Goal: Transaction & Acquisition: Purchase product/service

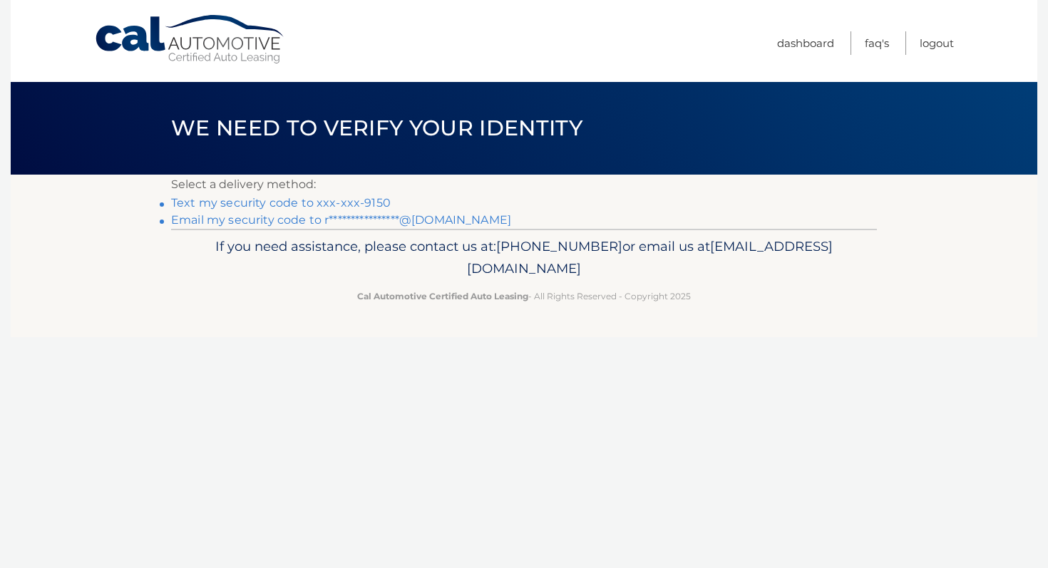
click at [372, 201] on link "Text my security code to xxx-xxx-9150" at bounding box center [281, 203] width 220 height 14
click at [275, 220] on link "**********" at bounding box center [341, 220] width 340 height 14
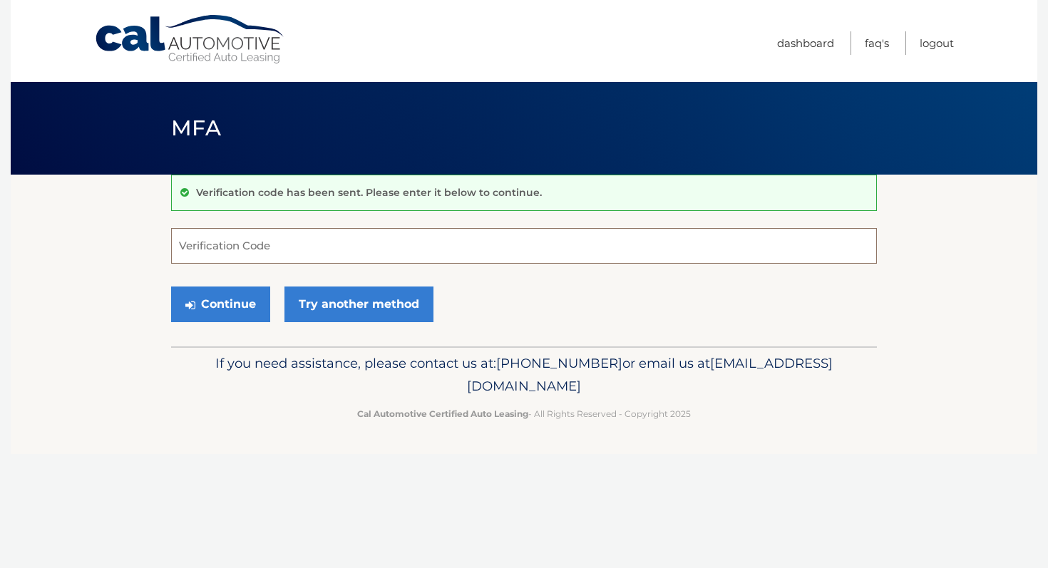
click at [289, 246] on input "Verification Code" at bounding box center [524, 246] width 706 height 36
type input "801558"
click at [206, 330] on div "Verification code has been sent. Please enter it below to continue. 801558 Veri…" at bounding box center [524, 261] width 706 height 172
click at [209, 313] on button "Continue" at bounding box center [220, 305] width 99 height 36
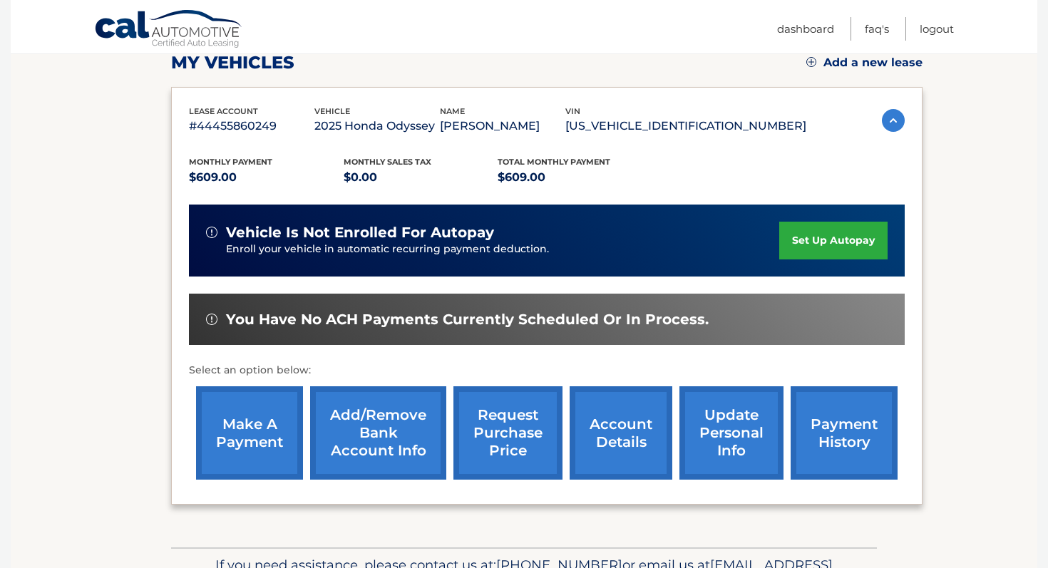
scroll to position [208, 0]
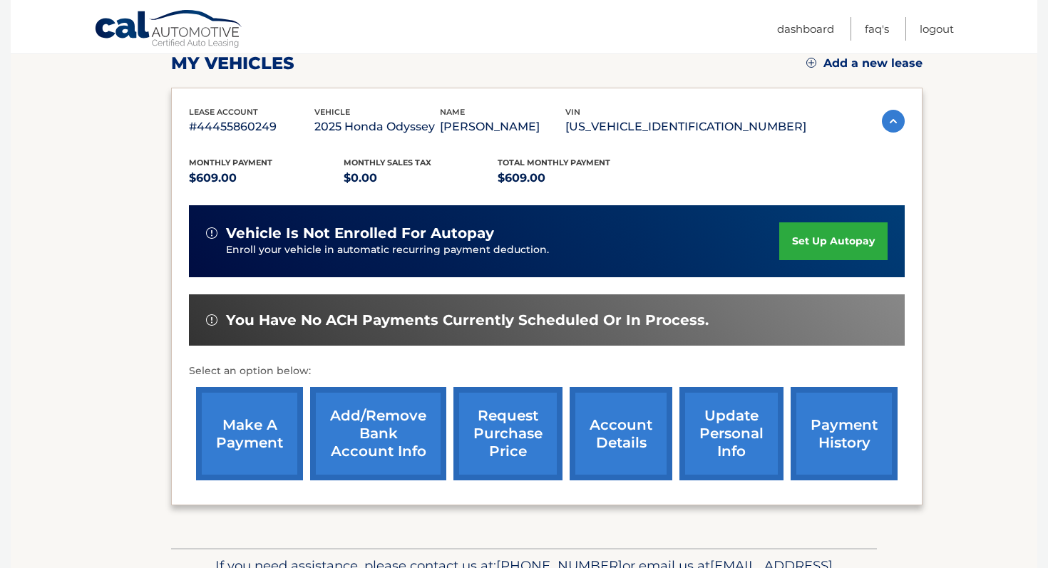
click at [842, 238] on link "set up autopay" at bounding box center [834, 242] width 108 height 38
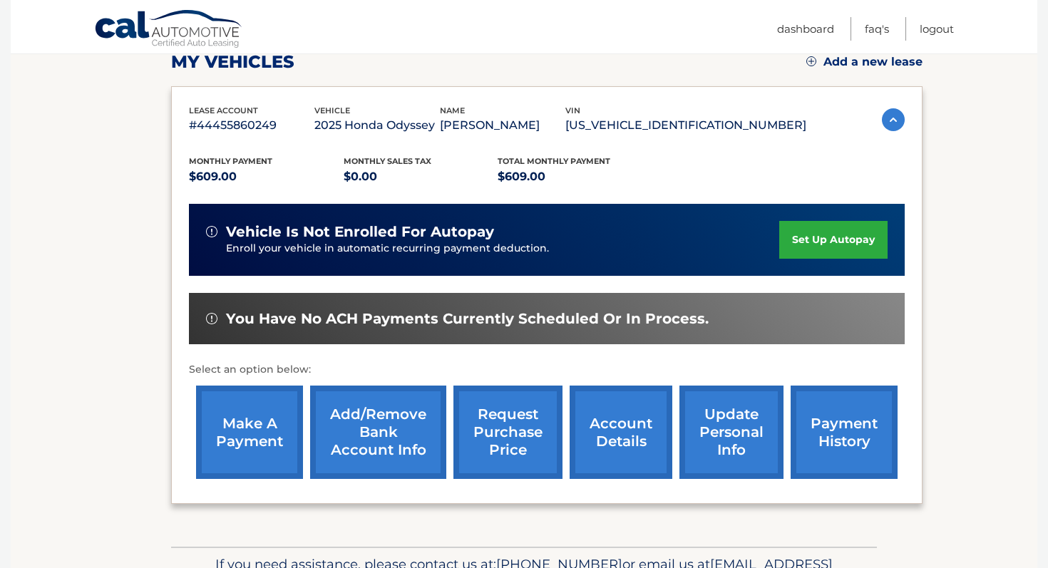
scroll to position [193, 0]
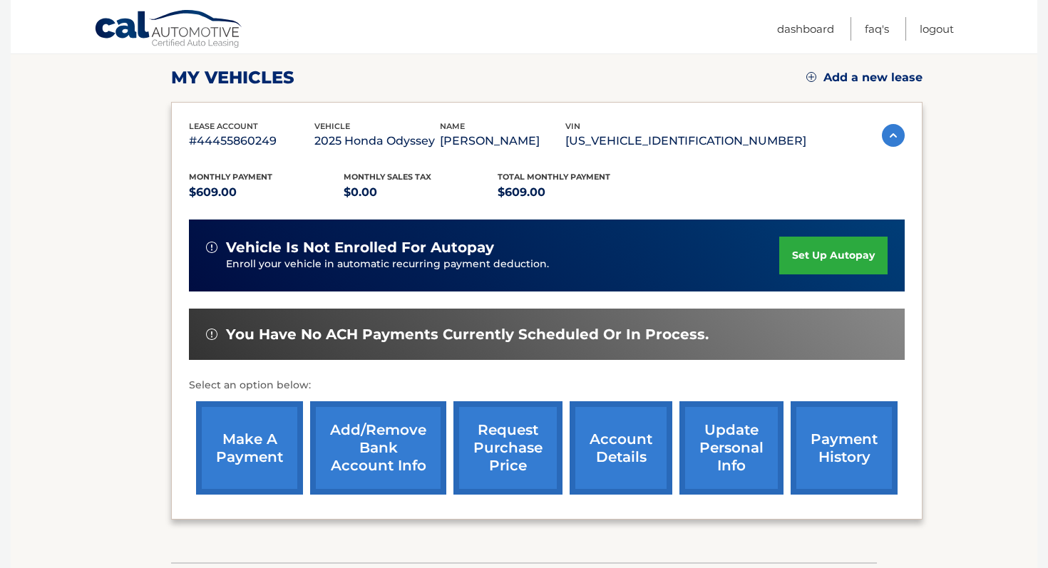
click at [264, 437] on link "make a payment" at bounding box center [249, 448] width 107 height 93
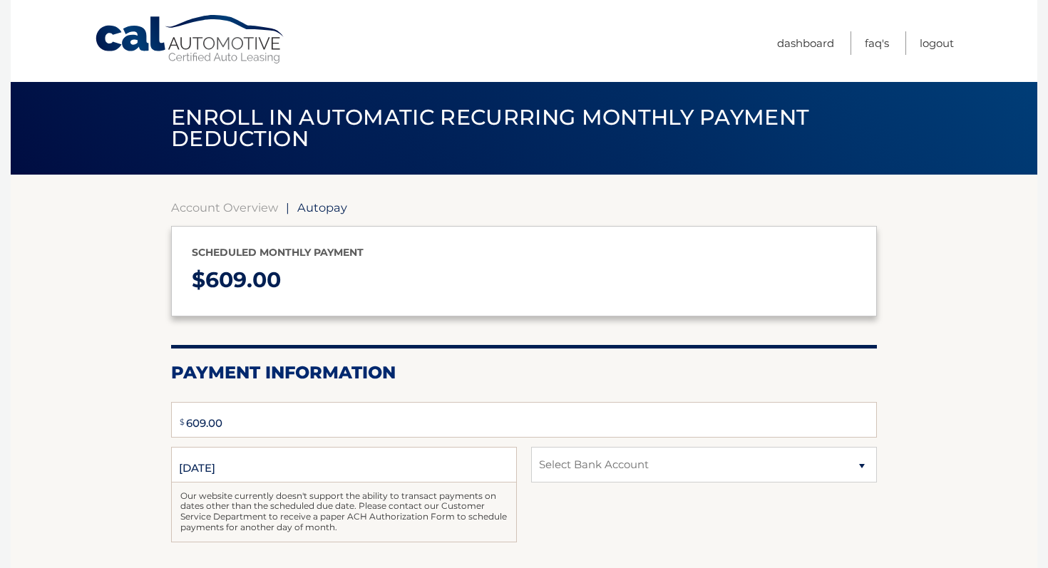
type input "609"
select select "YWMzNTBmYTEtNjkzMy00YzU4LWFhMmYtM2YxNzdmZjg4ZGJh"
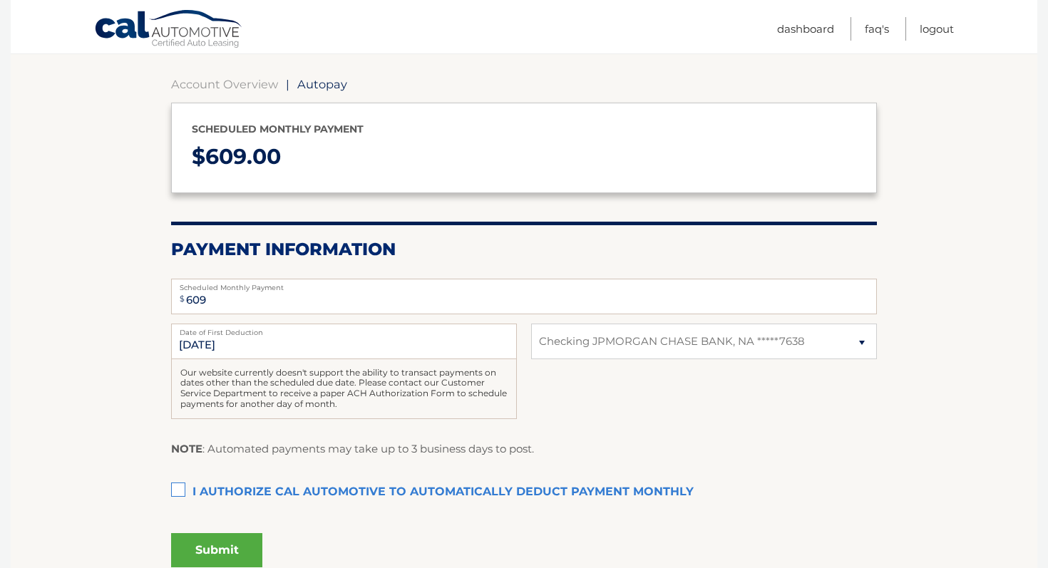
scroll to position [133, 0]
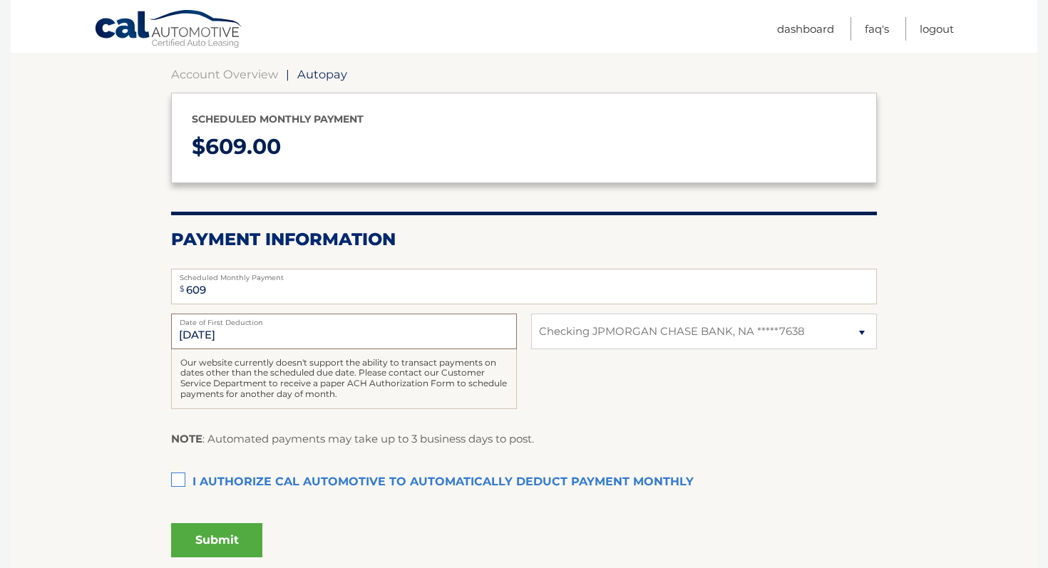
click at [252, 329] on input "[DATE]" at bounding box center [344, 332] width 346 height 36
click at [228, 325] on label "Date of First Deduction" at bounding box center [344, 319] width 346 height 11
click at [228, 326] on input "[DATE]" at bounding box center [344, 332] width 346 height 36
click at [228, 325] on label "Date of First Deduction" at bounding box center [344, 319] width 346 height 11
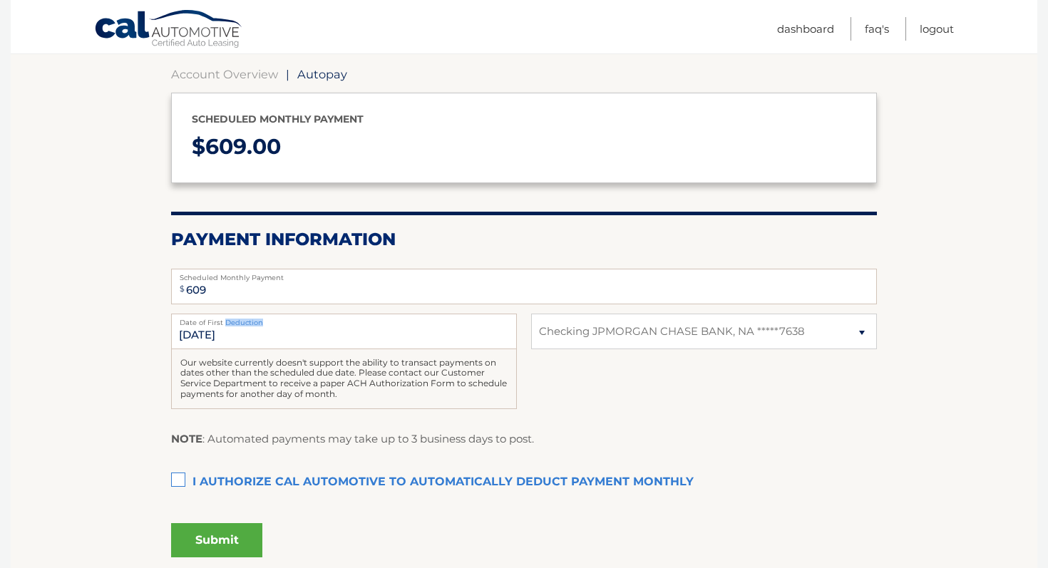
click at [228, 326] on input "[DATE]" at bounding box center [344, 332] width 346 height 36
click at [228, 325] on label "Date of First Deduction" at bounding box center [344, 319] width 346 height 11
click at [228, 326] on input "[DATE]" at bounding box center [344, 332] width 346 height 36
click at [122, 359] on section "Account Overview | Autopay Scheduled monthly payment $ 609.00 Payment Informati…" at bounding box center [524, 309] width 1027 height 537
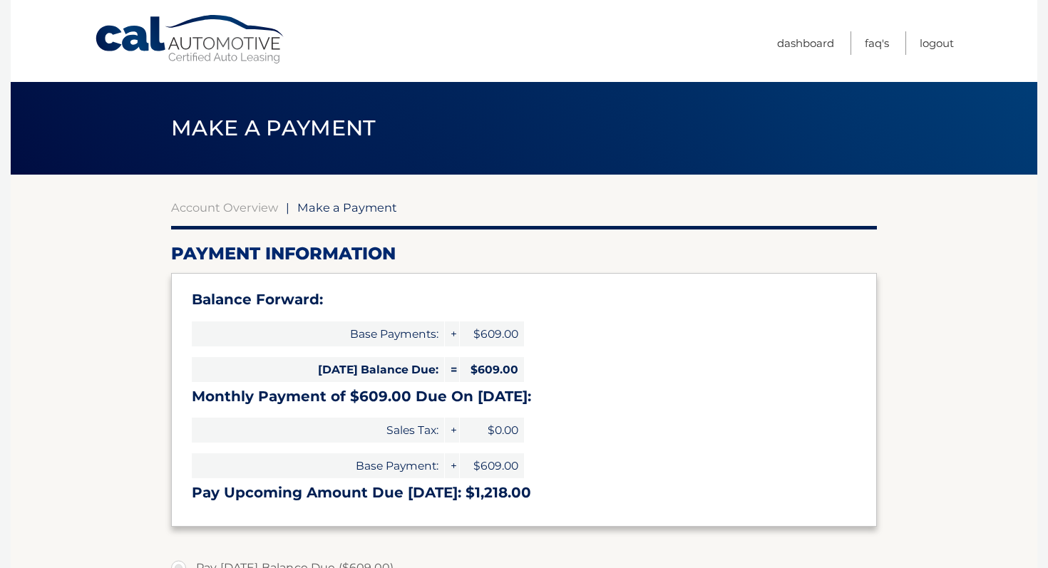
select select "YWMzNTBmYTEtNjkzMy00YzU4LWFhMmYtM2YxNzdmZjg4ZGJh"
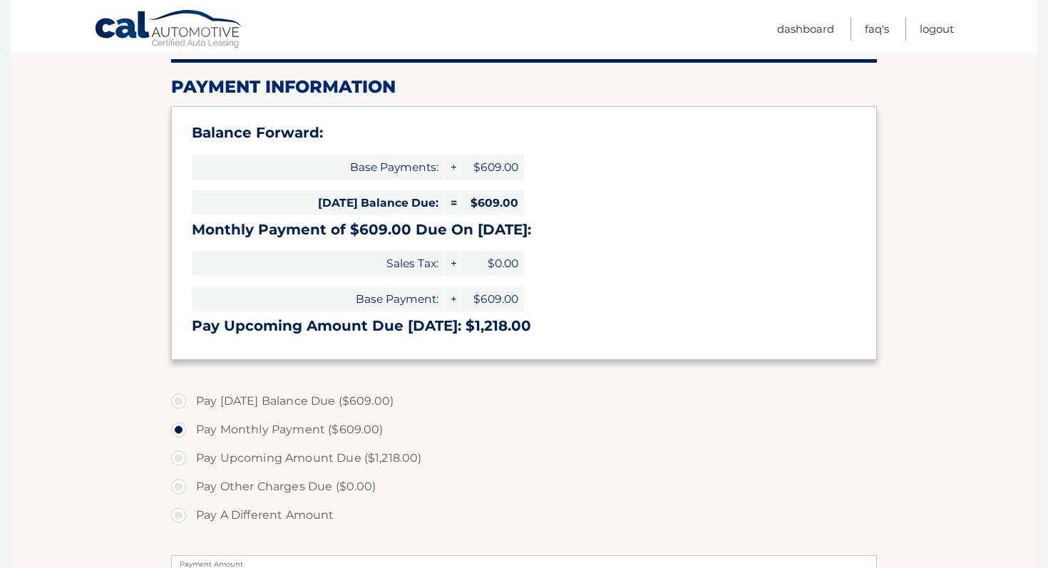
scroll to position [178, 0]
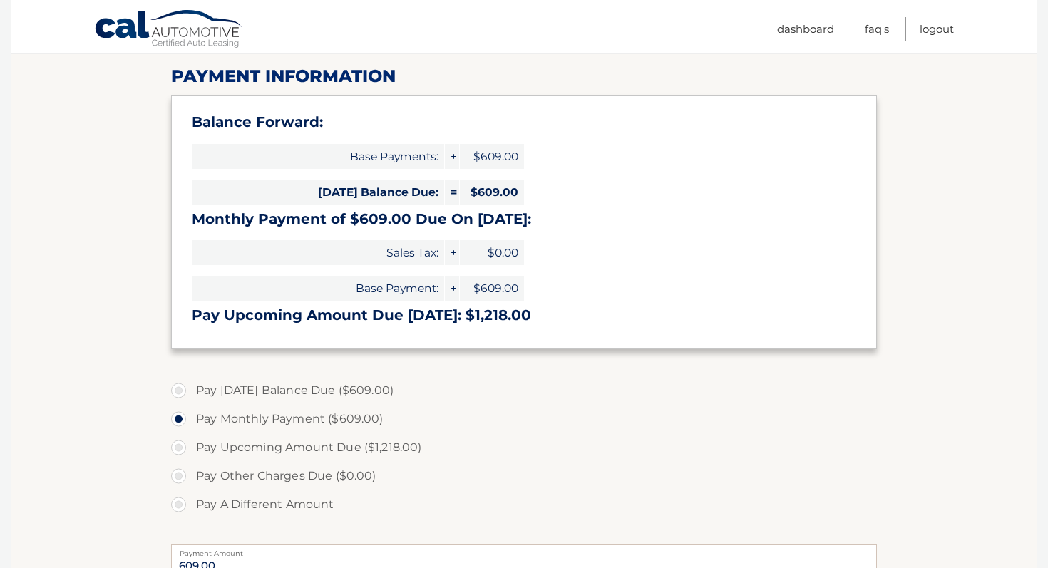
click at [339, 446] on label "Pay Upcoming Amount Due ($1,218.00)" at bounding box center [524, 448] width 706 height 29
click at [191, 446] on input "Pay Upcoming Amount Due ($1,218.00)" at bounding box center [184, 445] width 14 height 23
radio input "true"
type input "1218.00"
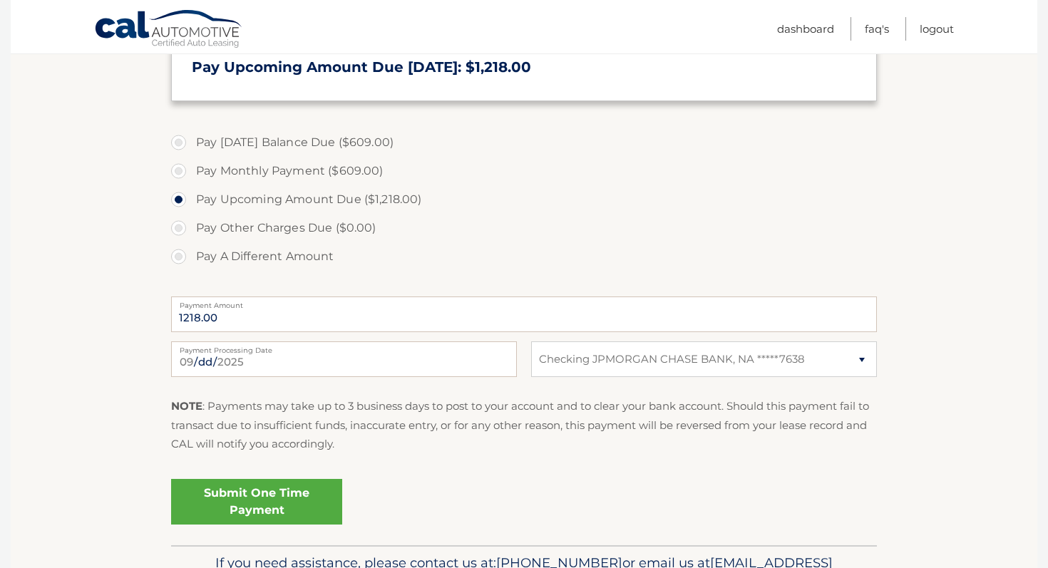
scroll to position [428, 0]
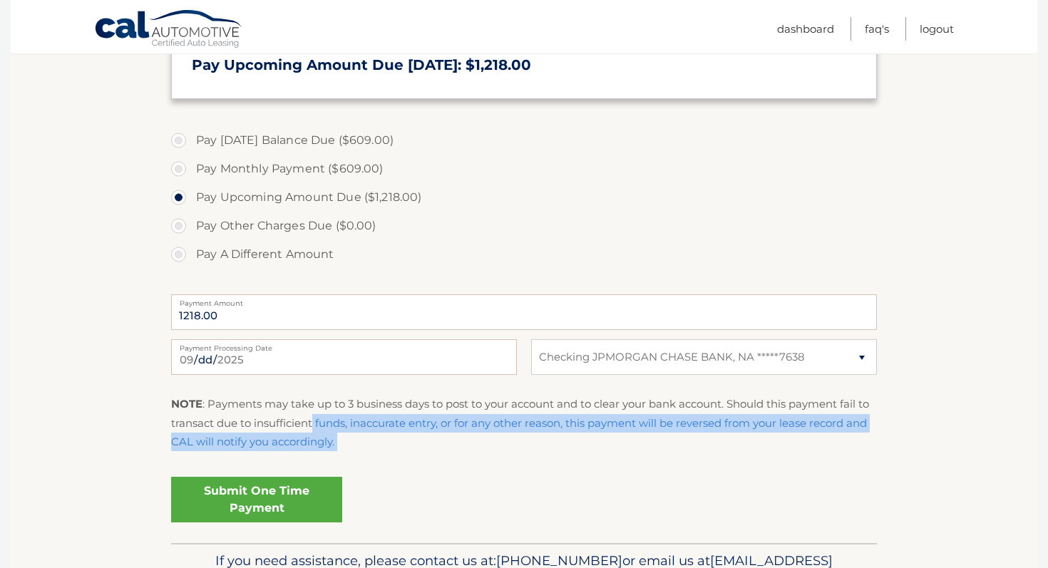
drag, startPoint x: 290, startPoint y: 483, endPoint x: 315, endPoint y: 425, distance: 62.7
click at [315, 426] on fieldset "Pay Today's Balance Due ($609.00) Pay Monthly Payment ($609.00) Pay Upcoming Am…" at bounding box center [524, 333] width 706 height 422
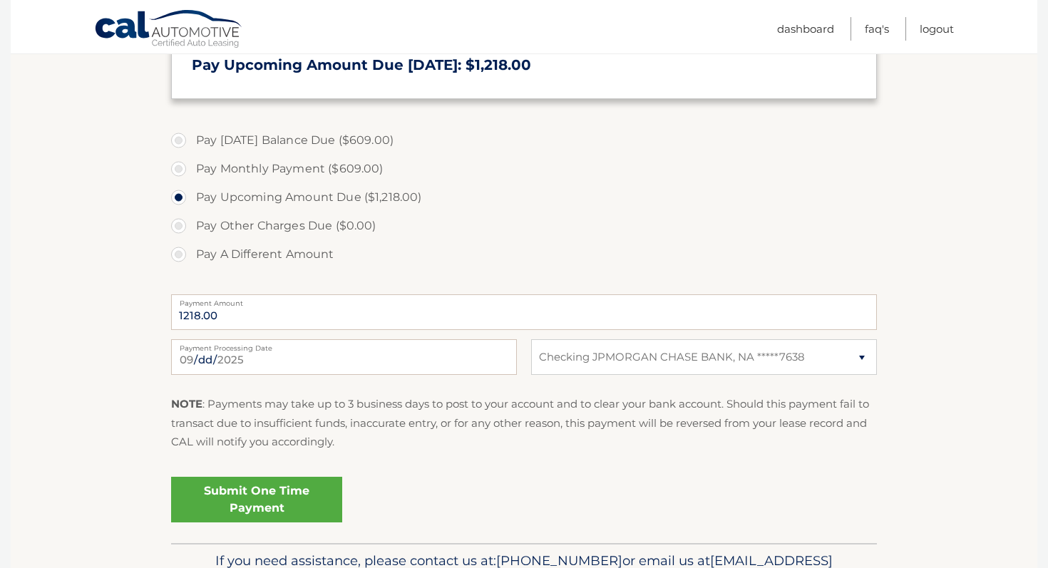
click at [409, 474] on div "Submit One Time Payment" at bounding box center [524, 496] width 706 height 51
click at [314, 504] on link "Submit One Time Payment" at bounding box center [256, 500] width 171 height 46
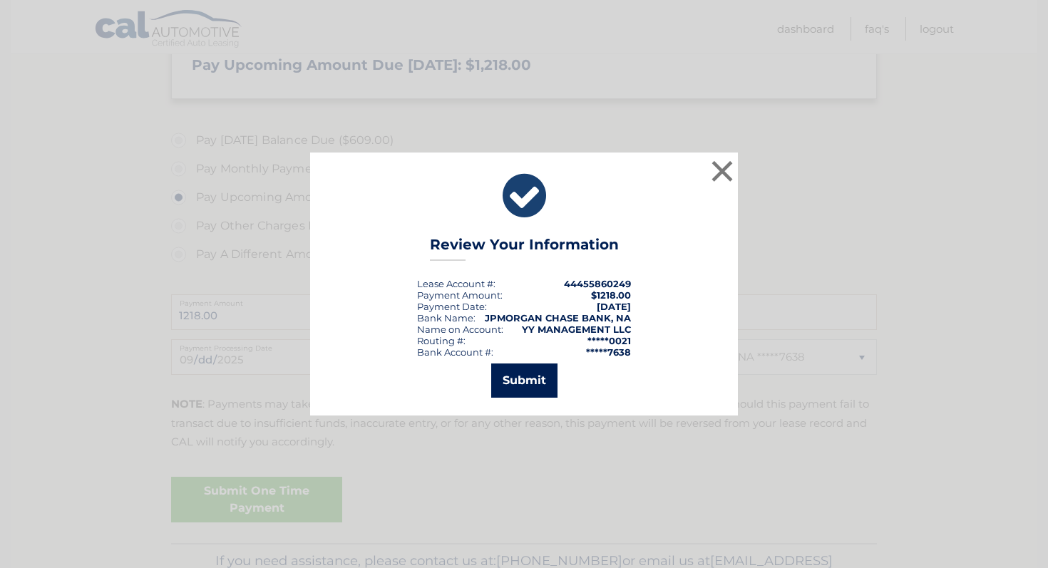
click at [537, 376] on button "Submit" at bounding box center [524, 381] width 66 height 34
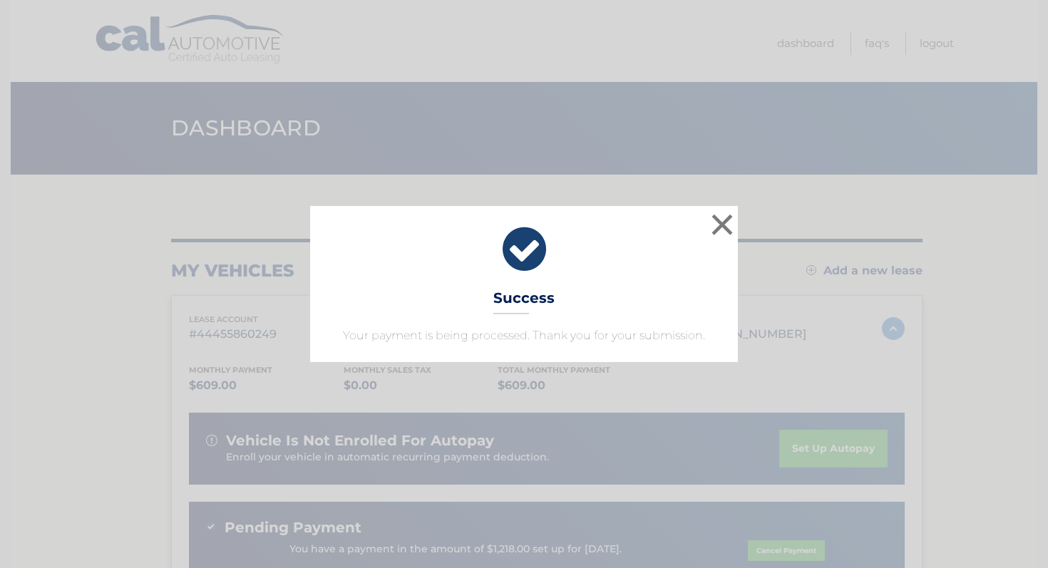
click at [607, 280] on div "× Success Your payment is being processed. Thank you for your submission." at bounding box center [524, 283] width 428 height 155
click at [721, 221] on button "×" at bounding box center [722, 224] width 29 height 29
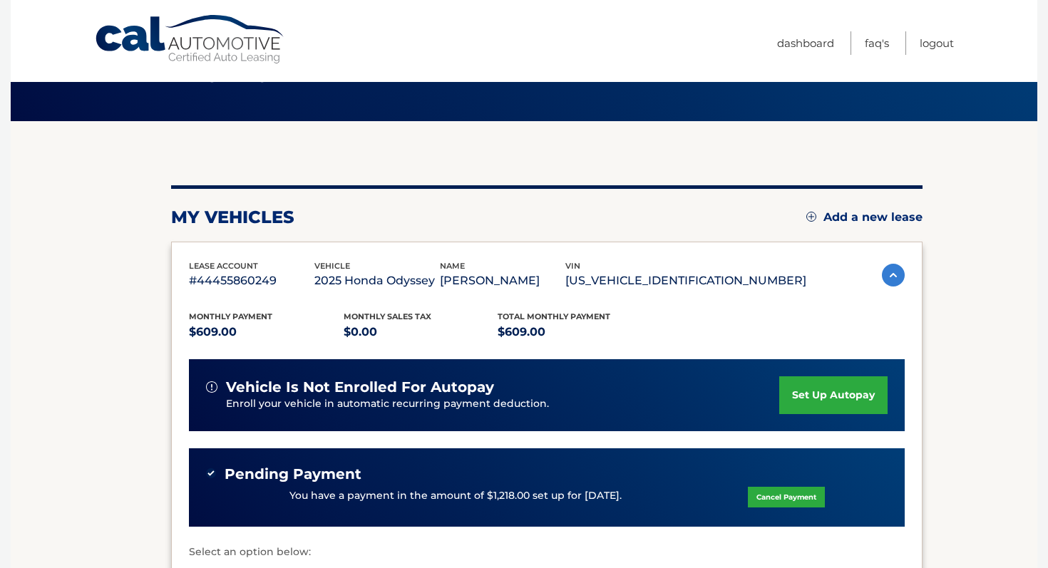
scroll to position [53, 0]
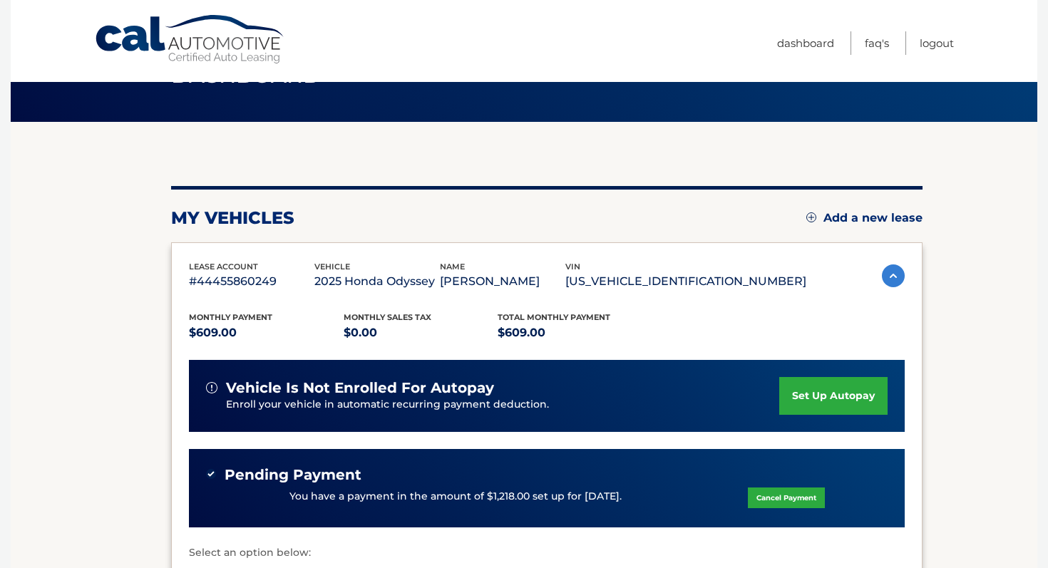
click at [207, 46] on link "Cal Automotive" at bounding box center [190, 39] width 193 height 51
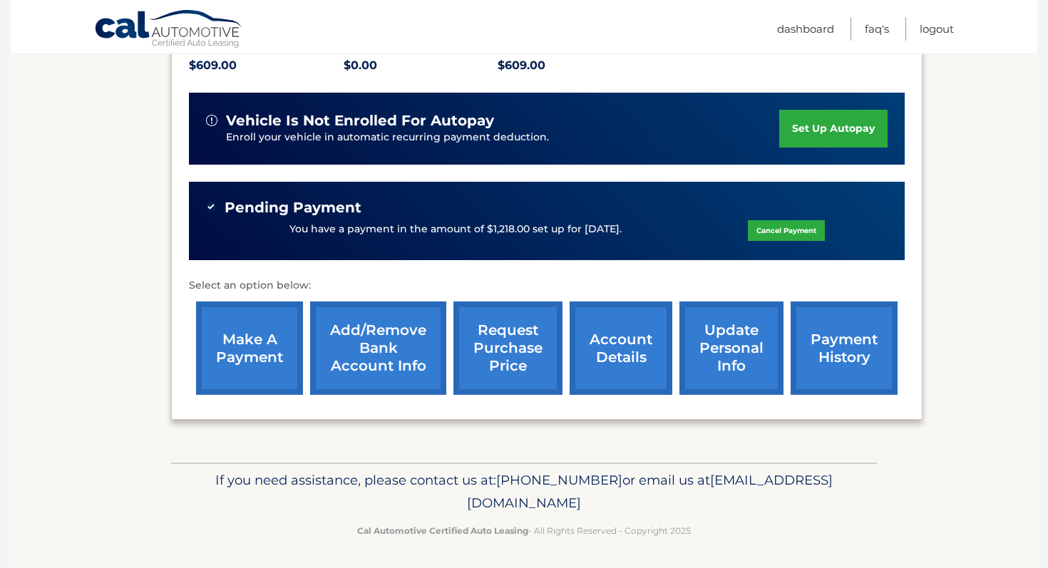
scroll to position [322, 0]
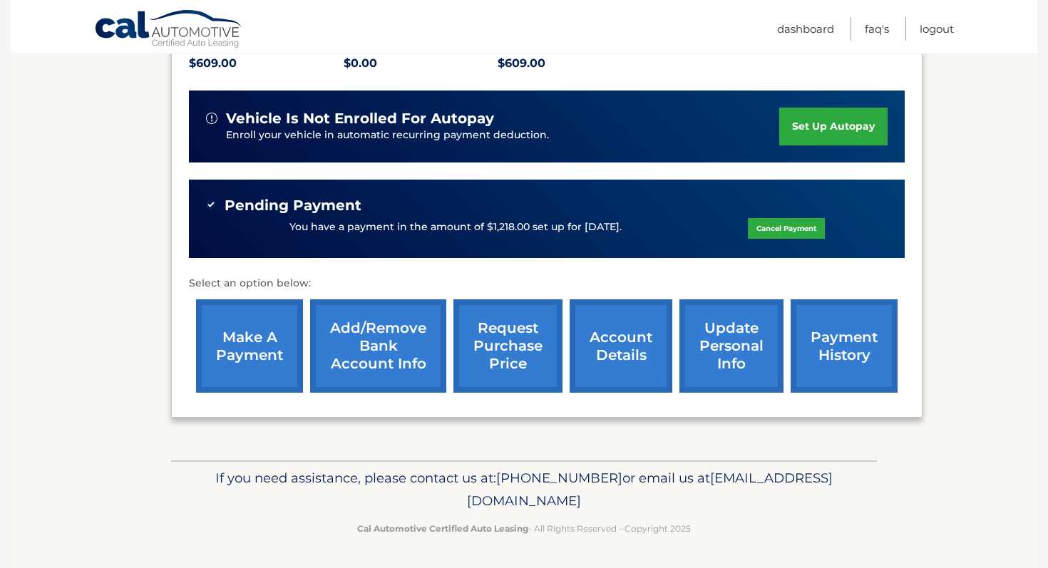
click at [845, 342] on link "payment history" at bounding box center [844, 346] width 107 height 93
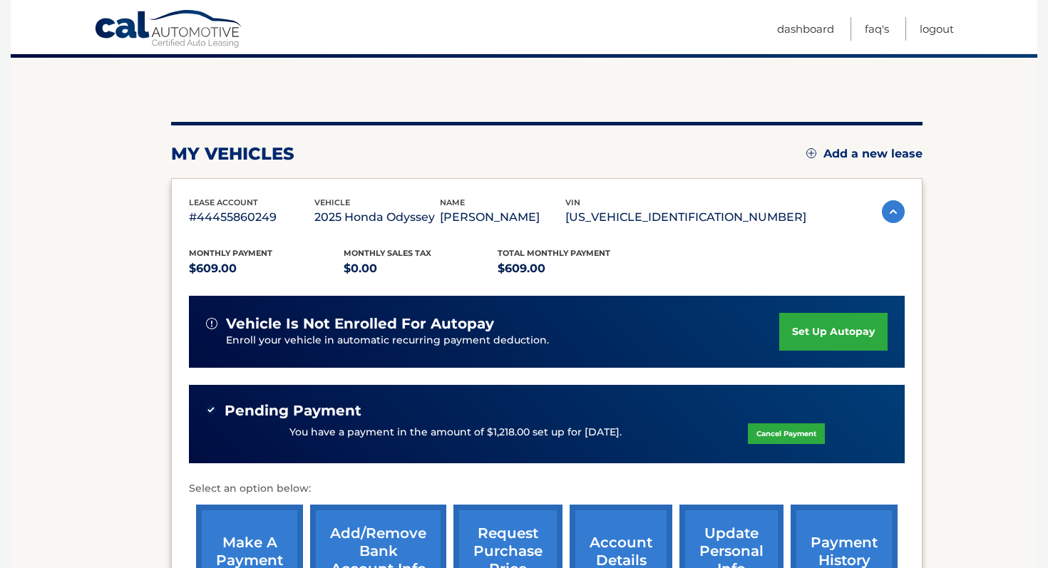
scroll to position [0, 0]
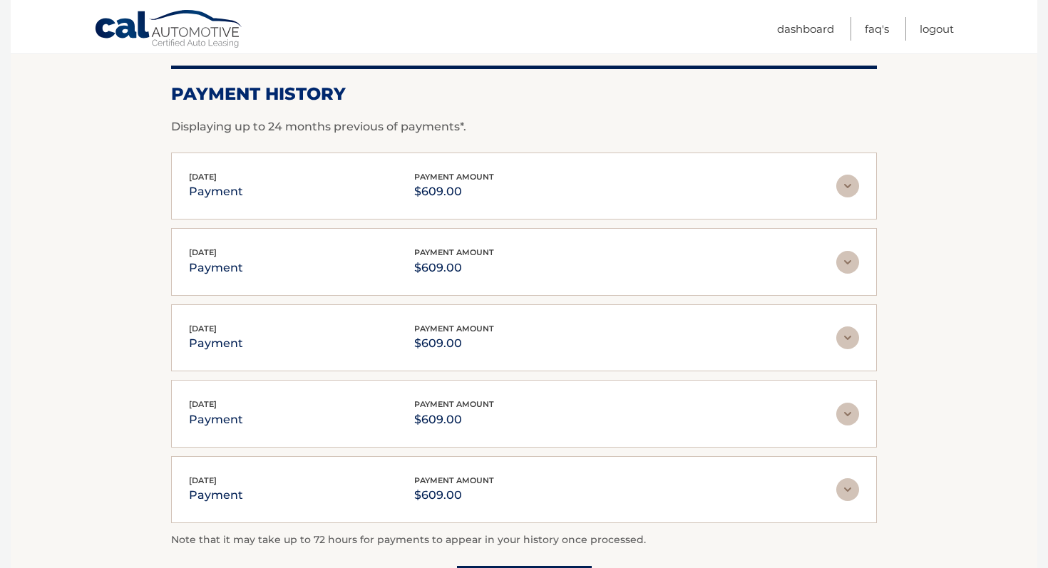
scroll to position [262, 0]
